Goal: Transaction & Acquisition: Purchase product/service

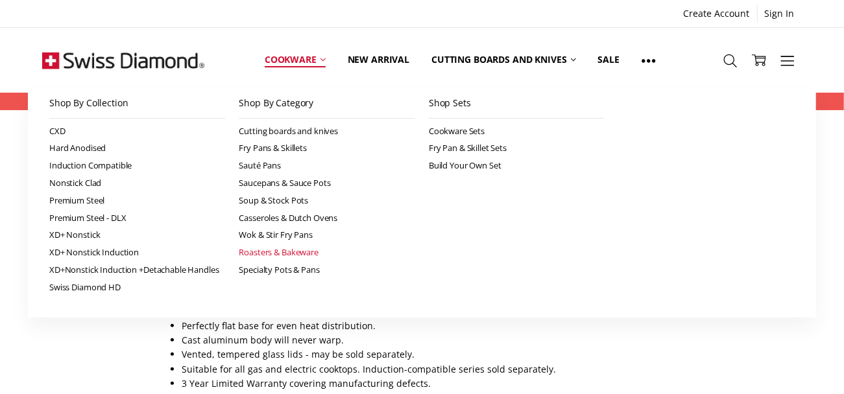
click at [268, 252] on link "Roasters & Bakeware" at bounding box center [327, 253] width 176 height 18
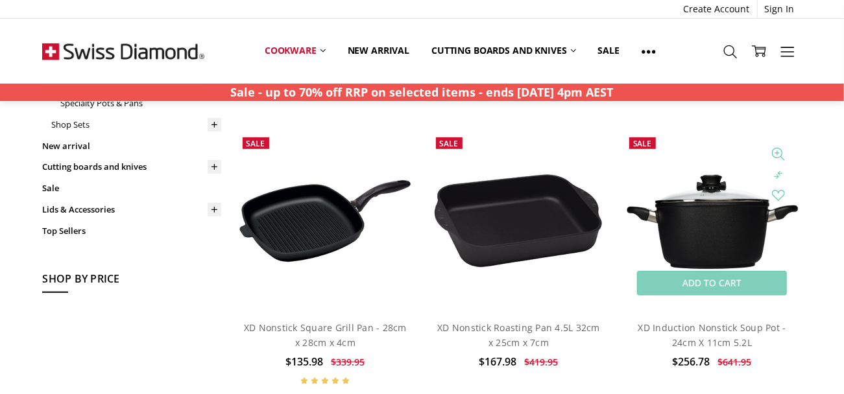
scroll to position [331, 0]
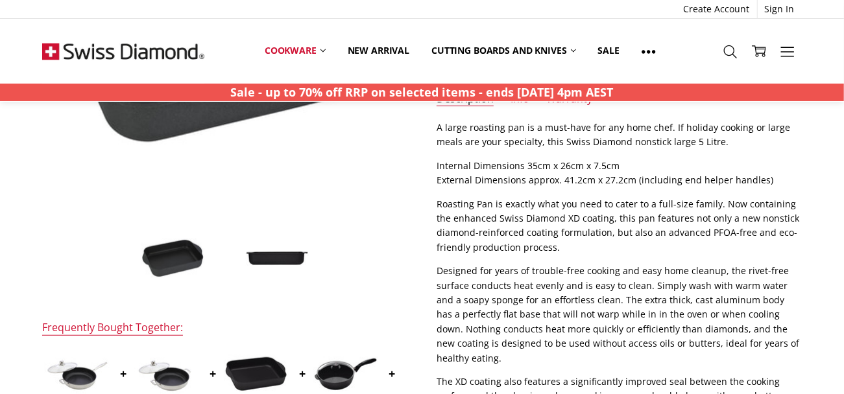
scroll to position [292, 0]
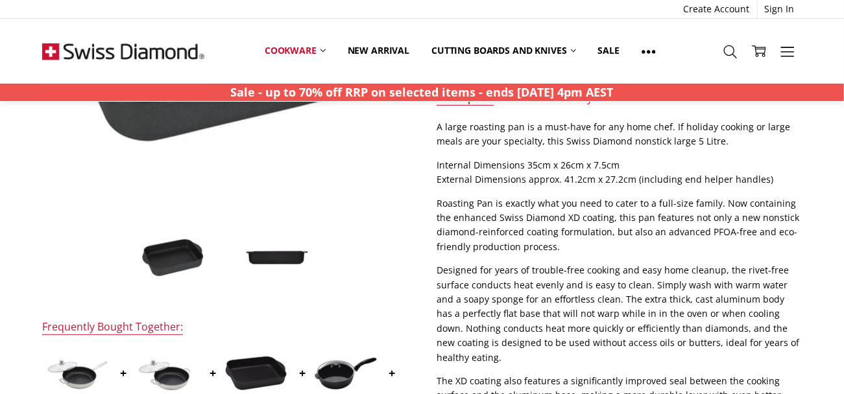
click at [288, 254] on img at bounding box center [277, 258] width 65 height 16
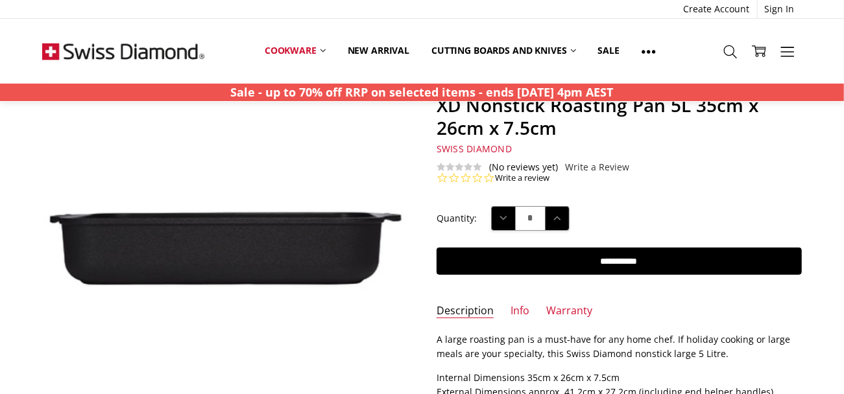
scroll to position [0, 0]
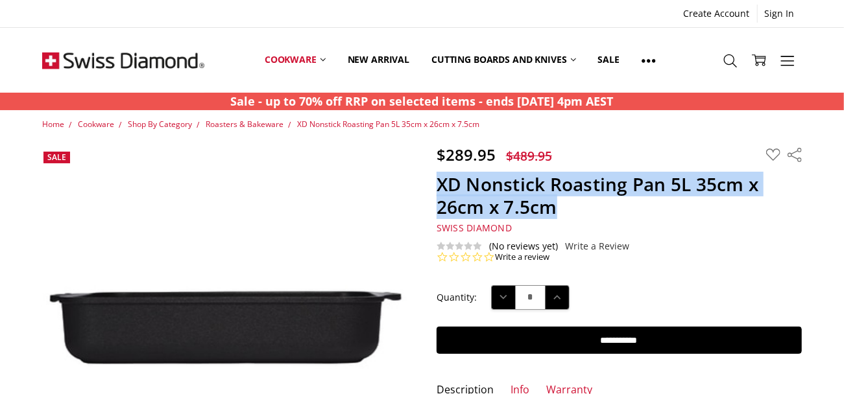
drag, startPoint x: 559, startPoint y: 211, endPoint x: 433, endPoint y: 184, distance: 129.4
click at [433, 184] on section "$289.95 $489.95 MSRP: You save Add to Wish List" at bounding box center [619, 204] width 394 height 118
copy h1 "XD Nonstick Roasting Pan 5L 35cm x 26cm x 7.5cm"
